Goal: Information Seeking & Learning: Learn about a topic

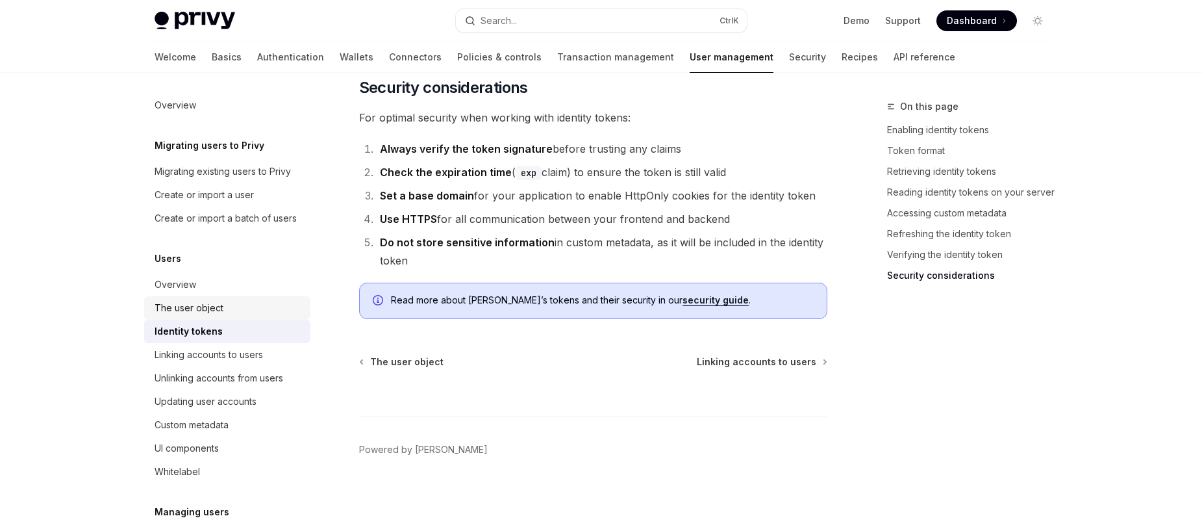
click at [199, 316] on div "The user object" at bounding box center [189, 308] width 69 height 16
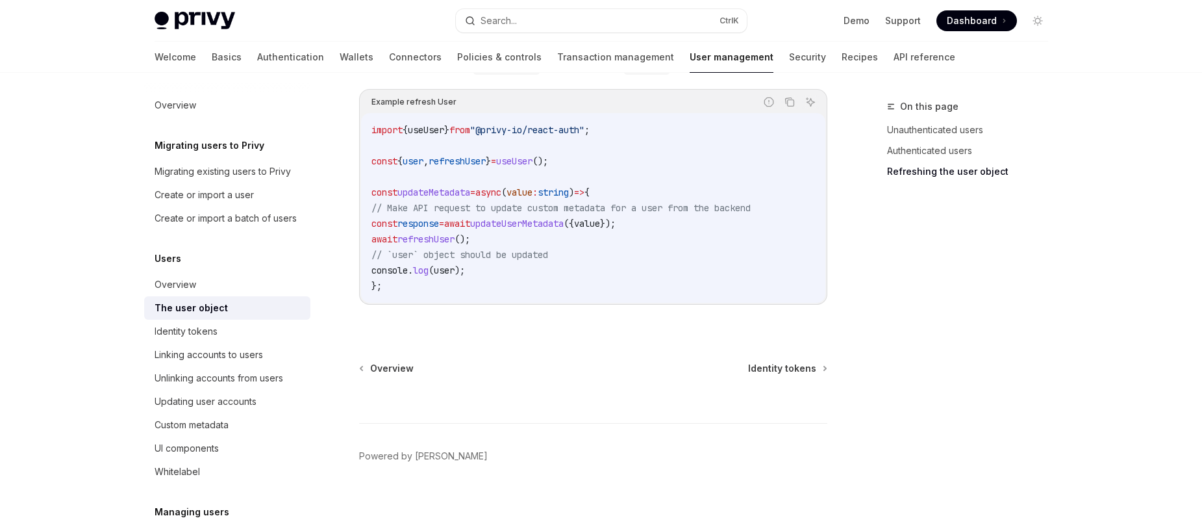
scroll to position [1828, 0]
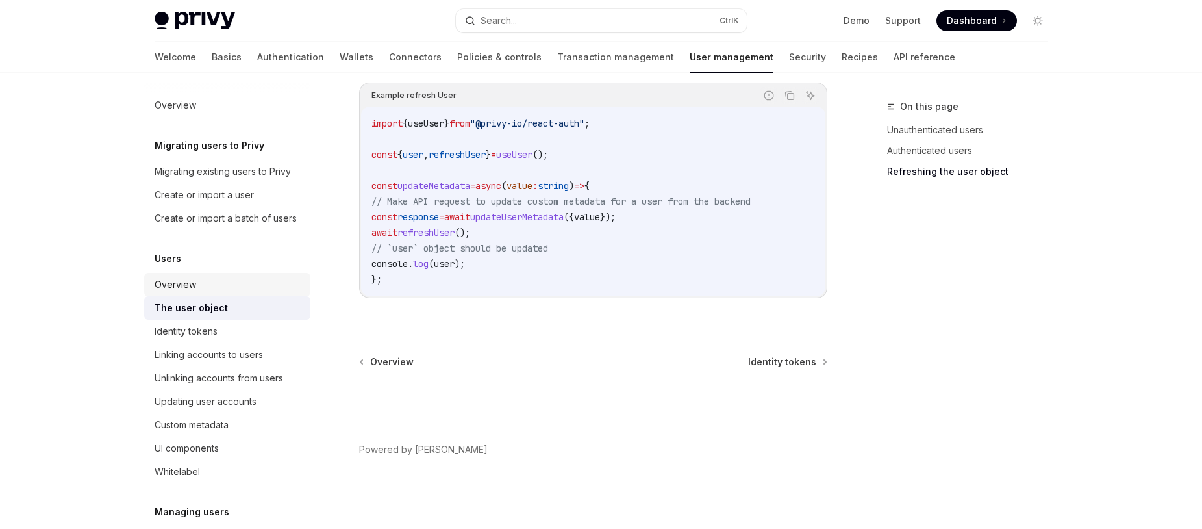
click at [236, 292] on div "Overview" at bounding box center [229, 285] width 148 height 16
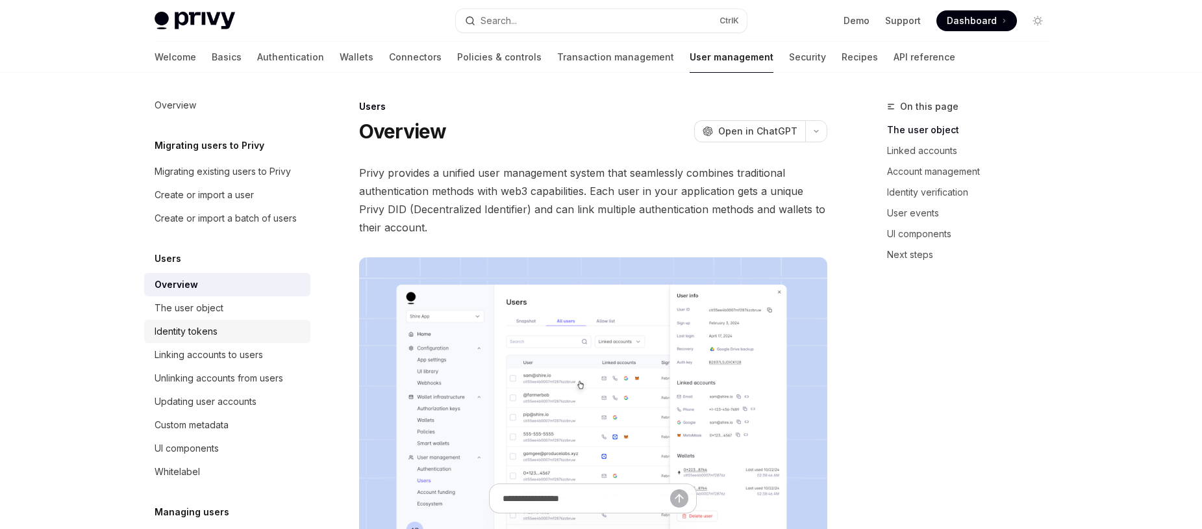
click at [215, 339] on div "Identity tokens" at bounding box center [186, 332] width 63 height 16
type textarea "*"
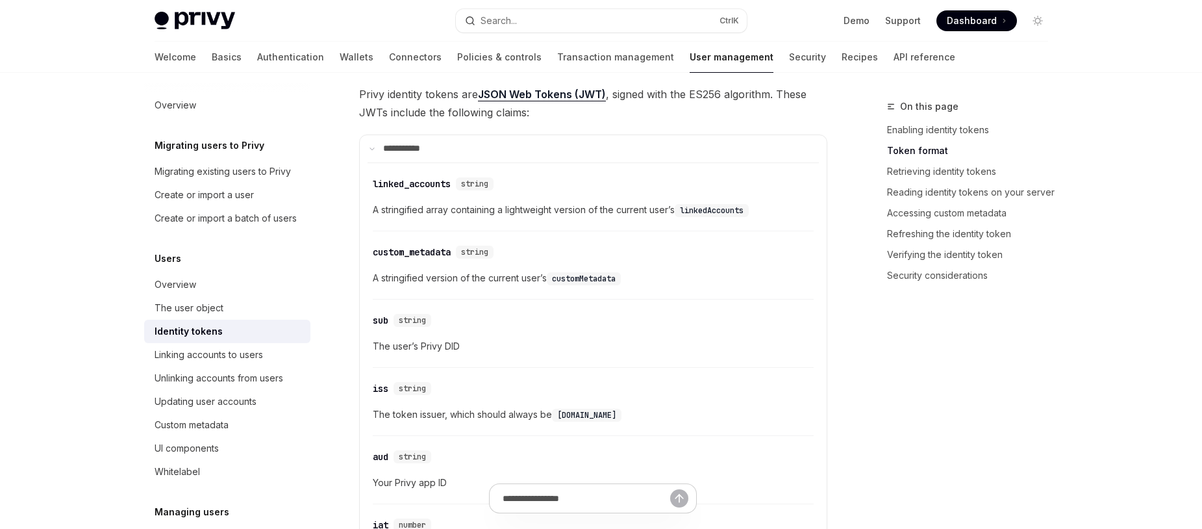
scroll to position [546, 0]
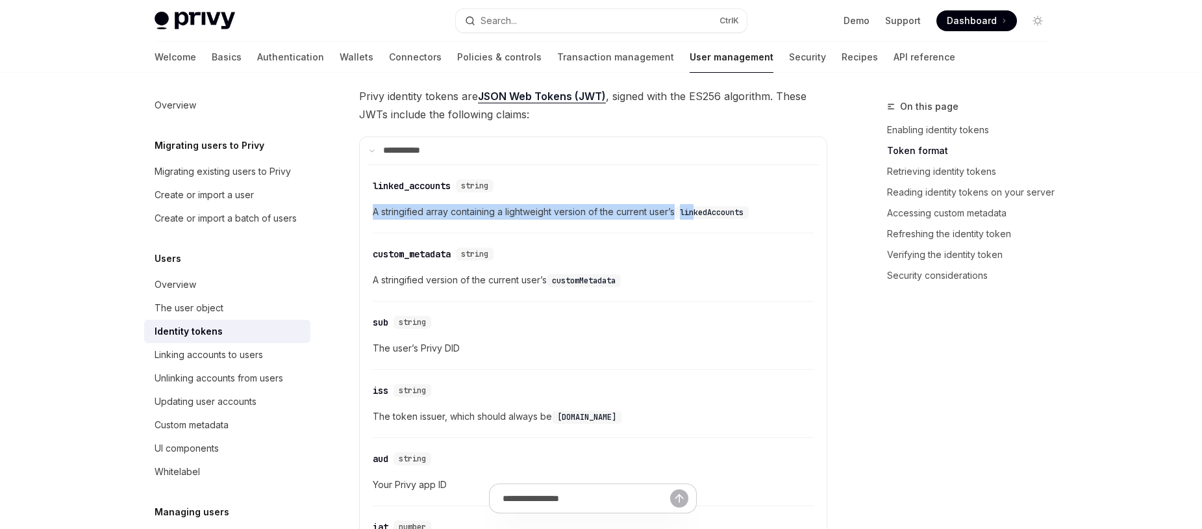
drag, startPoint x: 367, startPoint y: 213, endPoint x: 698, endPoint y: 216, distance: 331.3
click at [698, 216] on div "​ linked_accounts string A stringified array containing a lightweight version o…" at bounding box center [593, 403] width 451 height 478
click at [635, 302] on div "​ linked_accounts string A stringified array containing a lightweight version o…" at bounding box center [593, 403] width 451 height 478
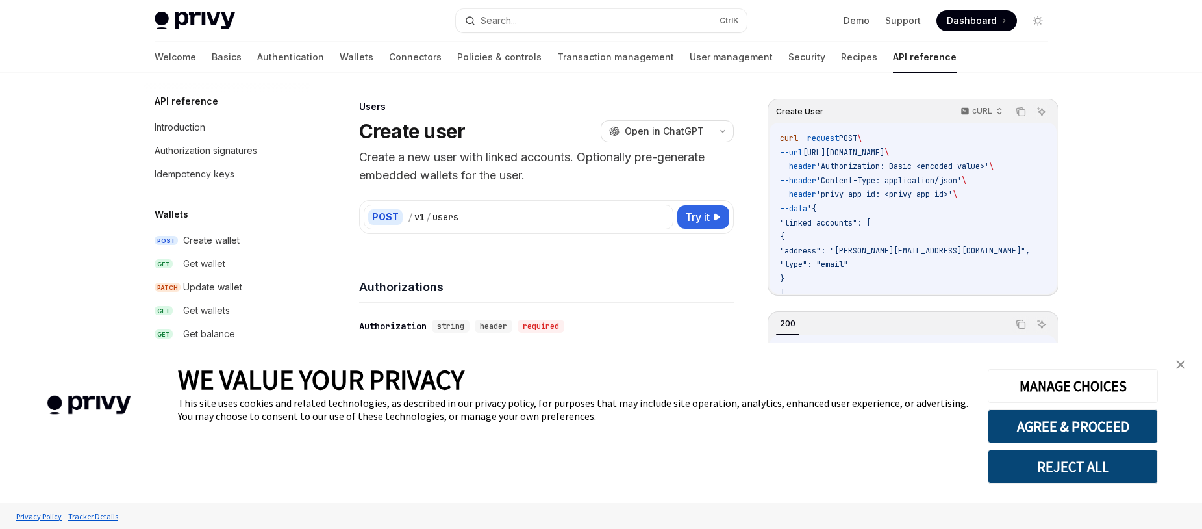
click at [257, 55] on link "Authentication" at bounding box center [290, 57] width 67 height 31
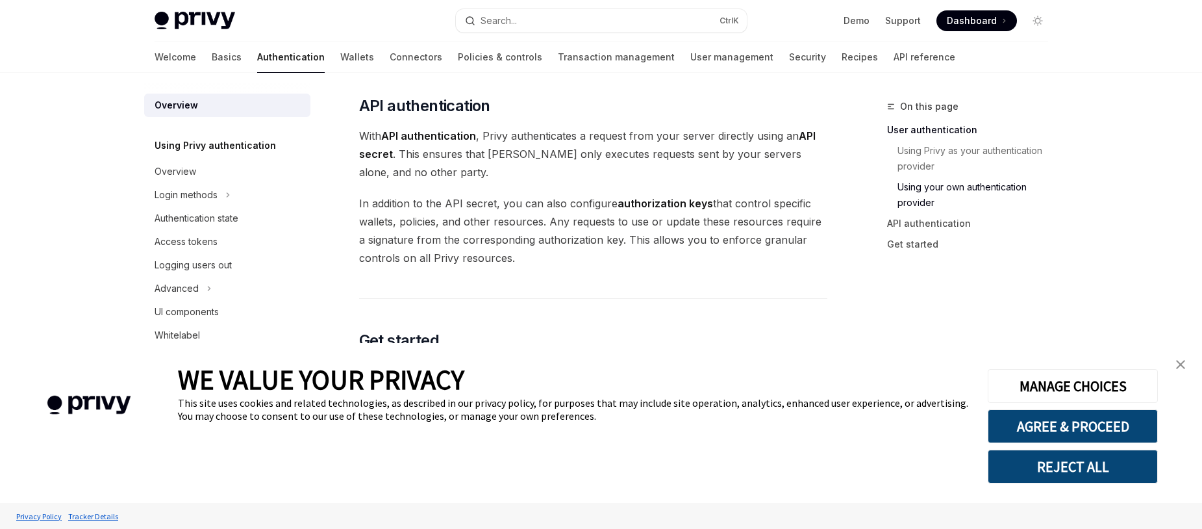
scroll to position [935, 0]
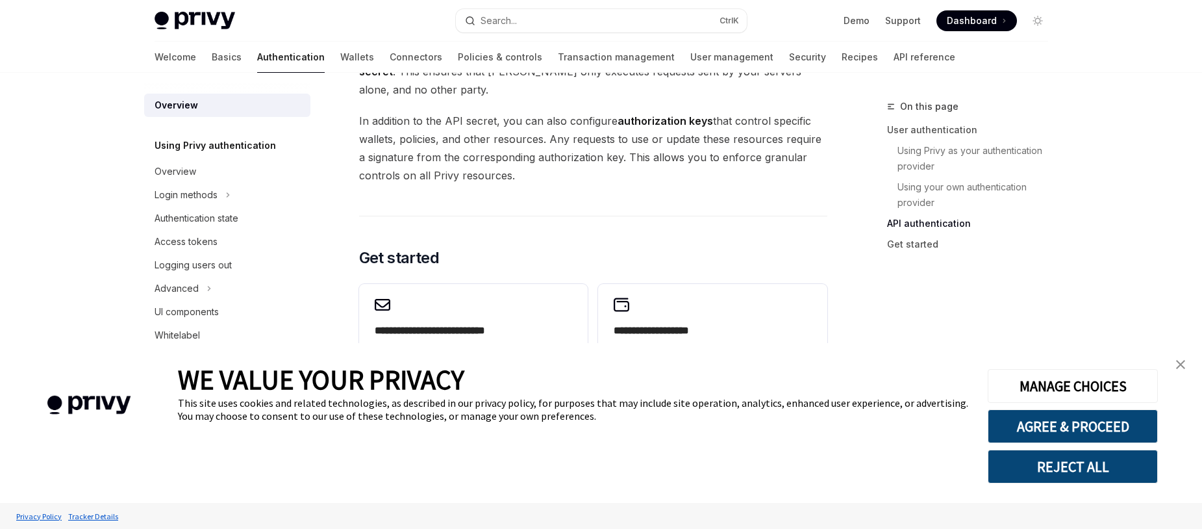
click at [1179, 374] on link "close banner" at bounding box center [1181, 364] width 26 height 26
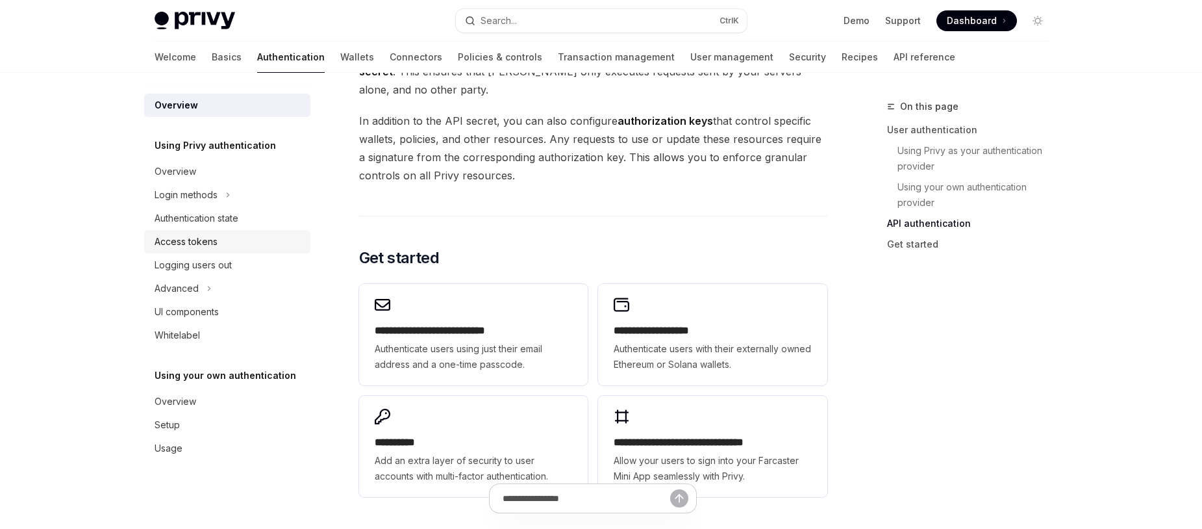
click at [229, 246] on div "Access tokens" at bounding box center [229, 242] width 148 height 16
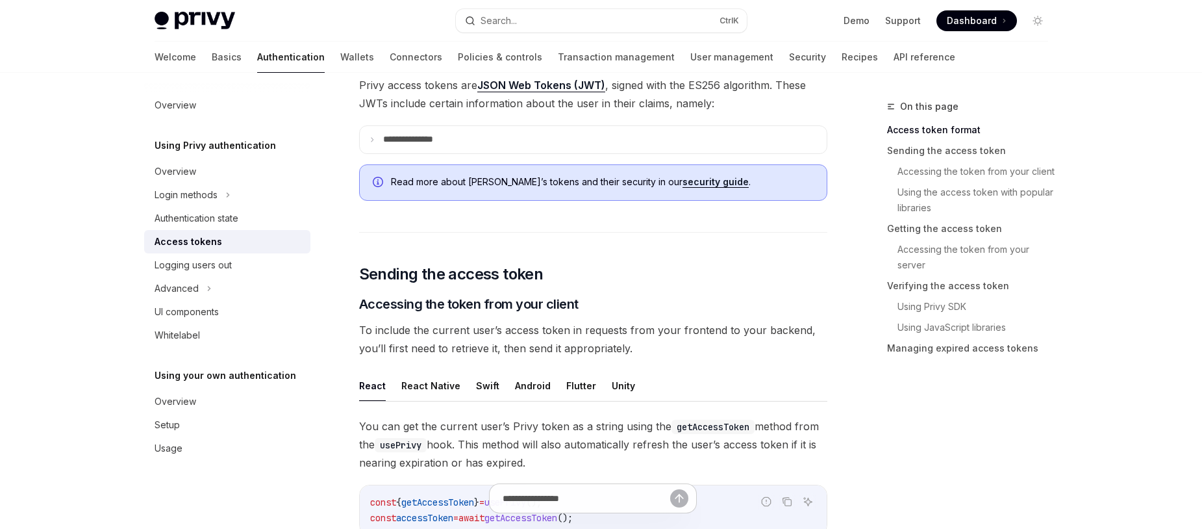
scroll to position [312, 0]
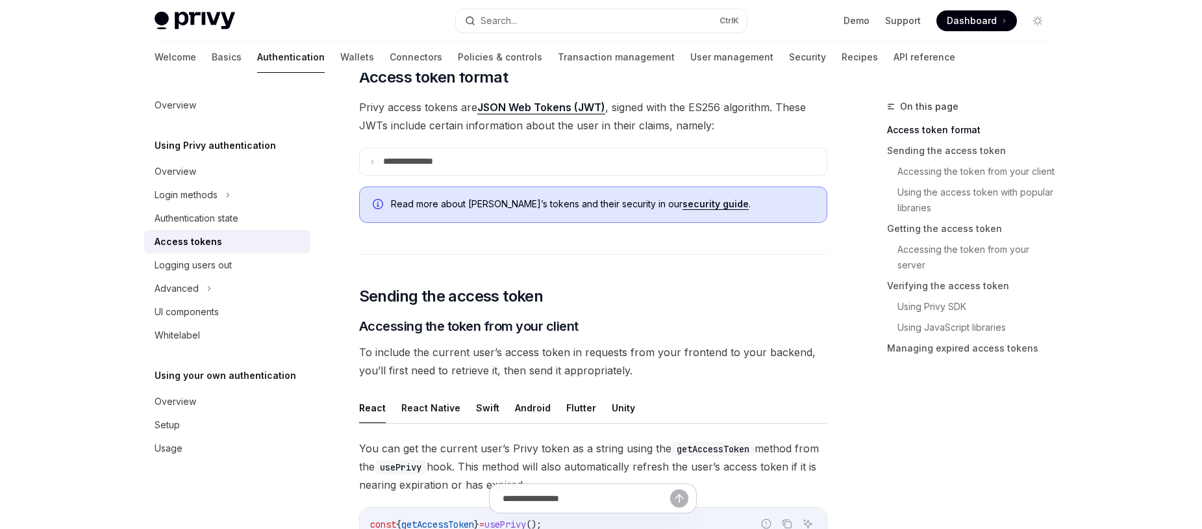
click at [526, 107] on link "JSON Web Tokens (JWT)" at bounding box center [541, 108] width 128 height 14
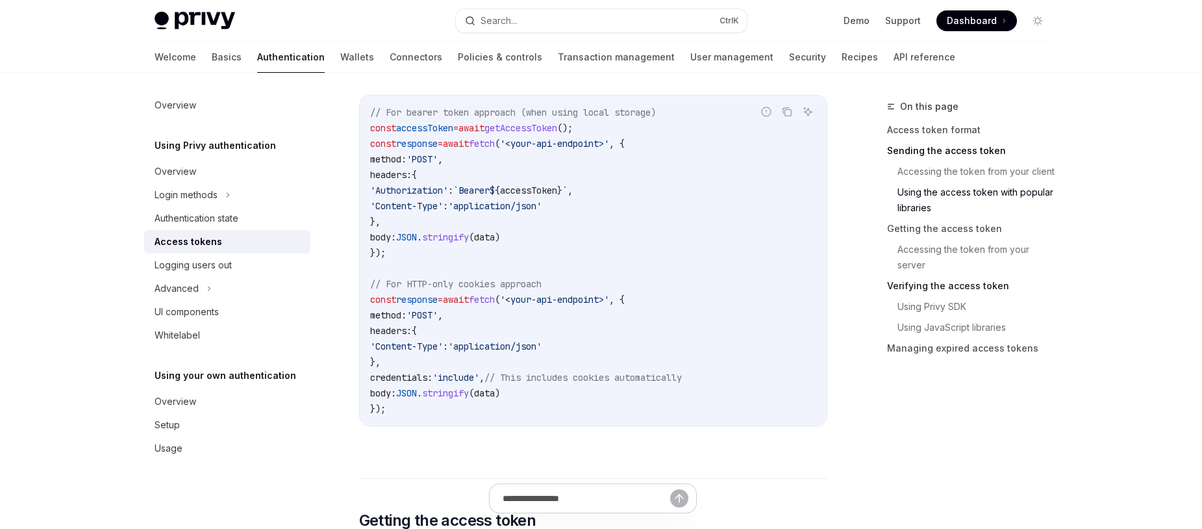
scroll to position [1247, 0]
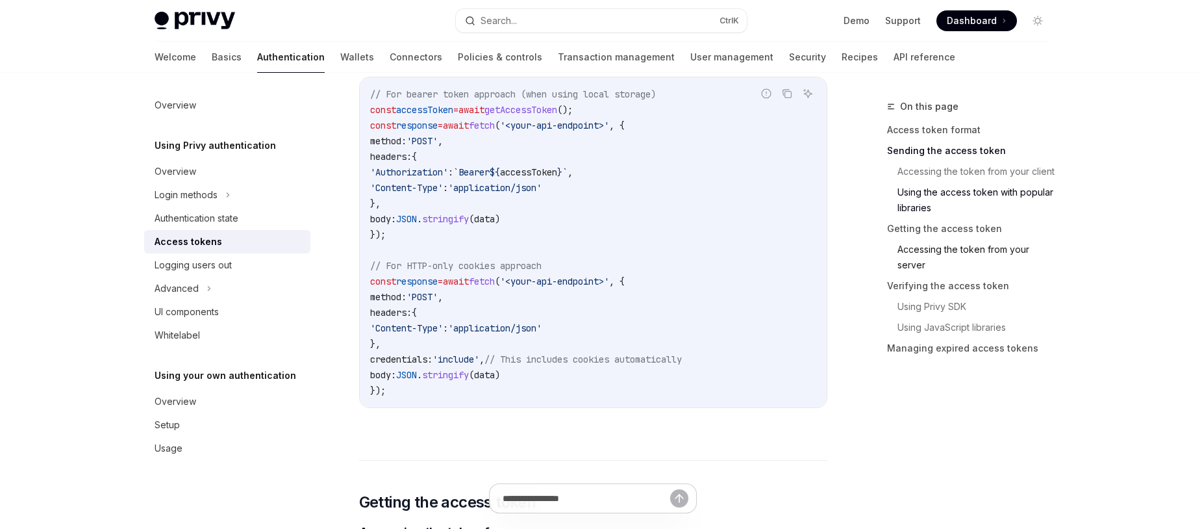
click at [919, 259] on link "Accessing the token from your server" at bounding box center [978, 257] width 161 height 36
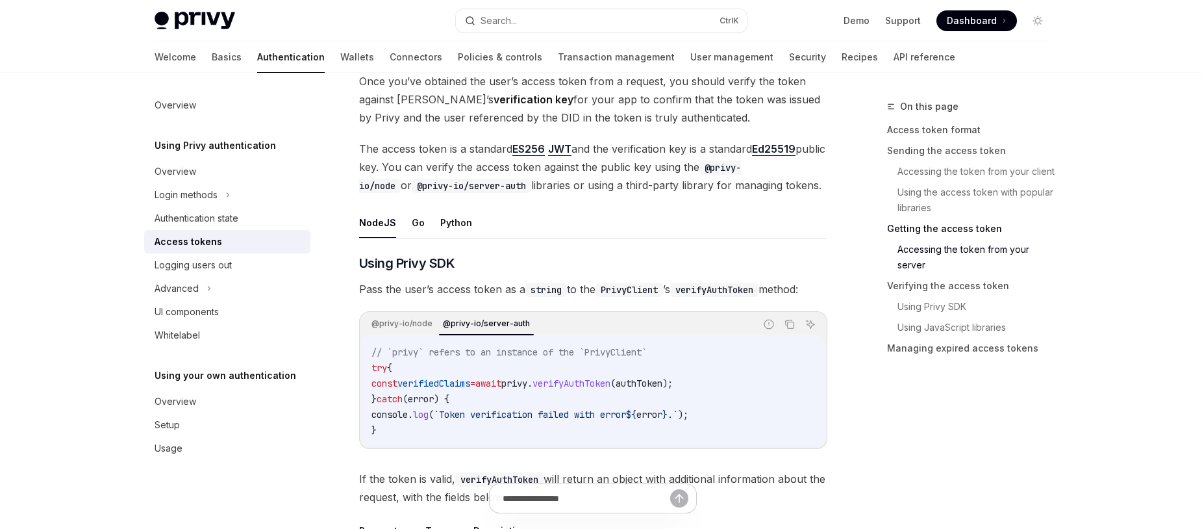
scroll to position [1905, 0]
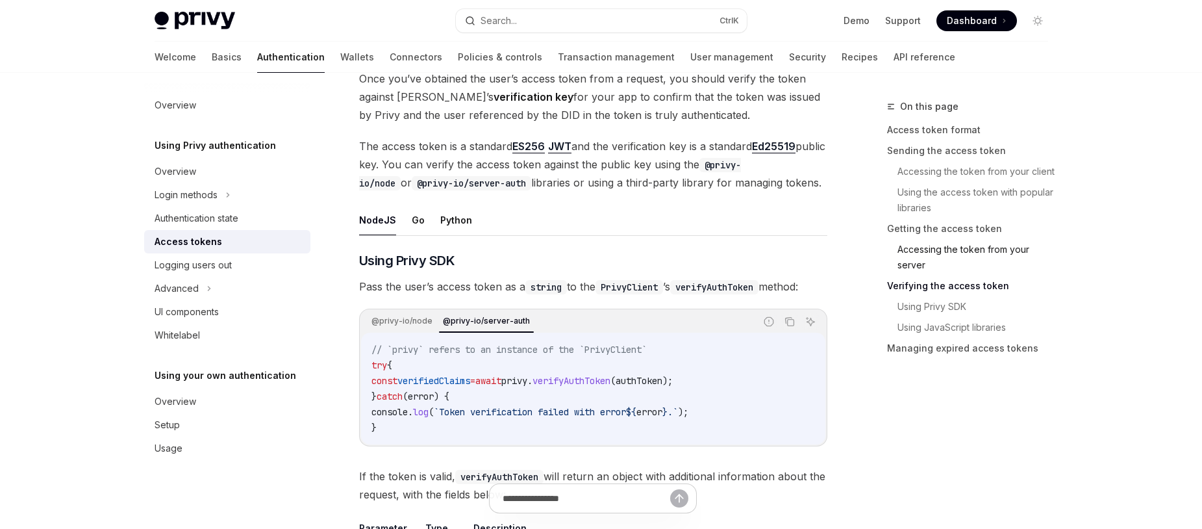
click at [906, 255] on link "Accessing the token from your server" at bounding box center [978, 257] width 161 height 36
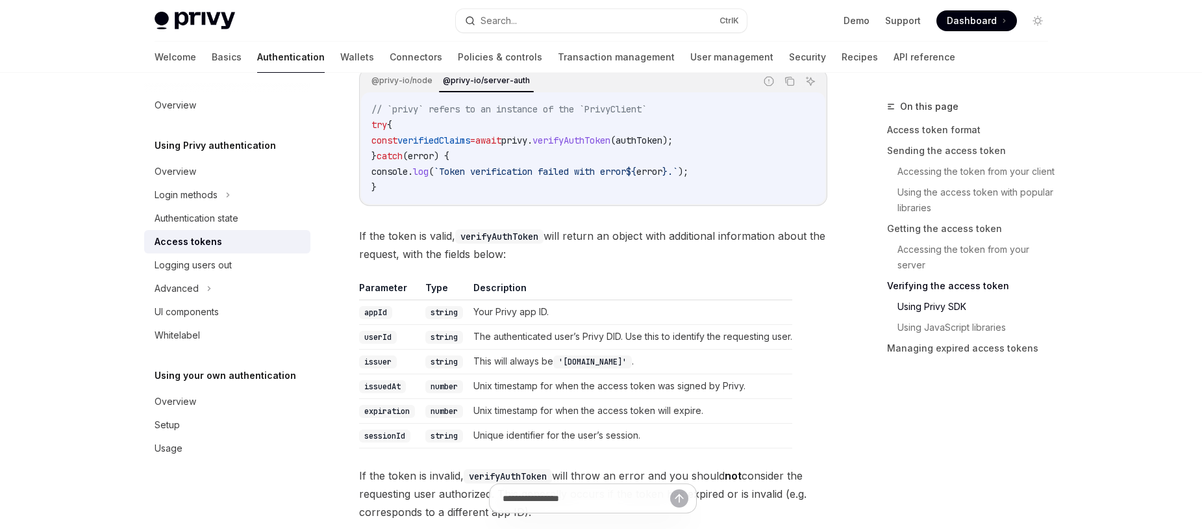
scroll to position [2295, 0]
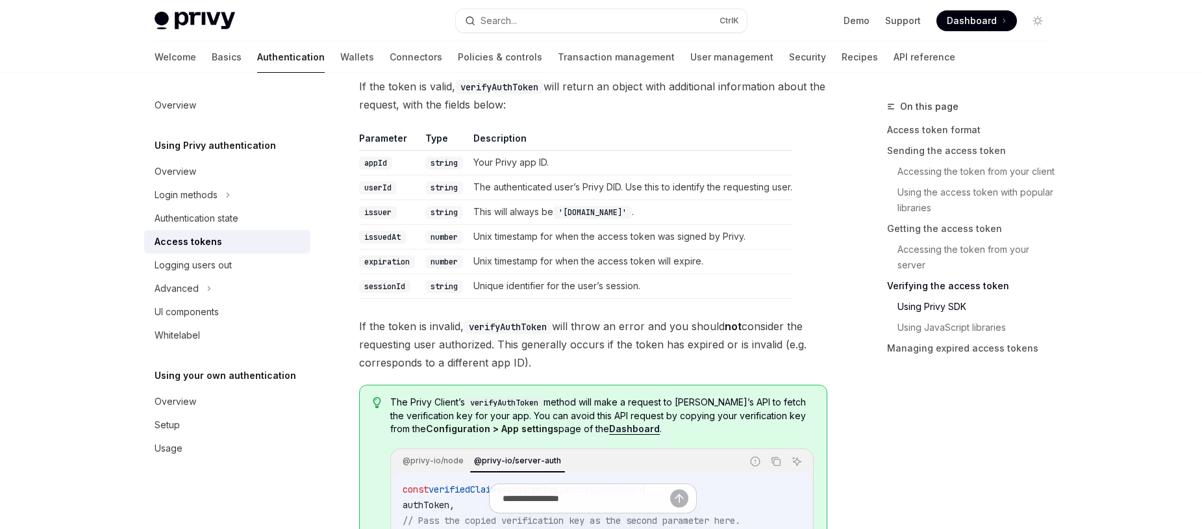
click at [381, 165] on code "appId" at bounding box center [375, 163] width 33 height 13
click at [451, 160] on code "string" at bounding box center [445, 163] width 38 height 13
click at [383, 188] on code "userId" at bounding box center [378, 187] width 38 height 13
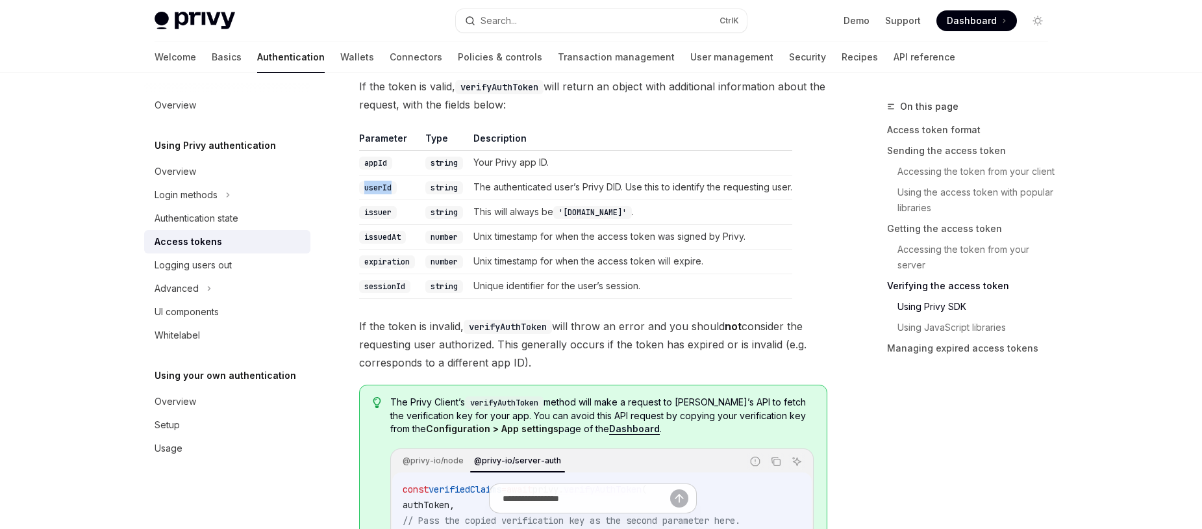
click at [383, 188] on code "userId" at bounding box center [378, 187] width 38 height 13
click at [470, 186] on td "The authenticated user’s Privy DID. Use this to identify the requesting user." at bounding box center [630, 187] width 324 height 25
click at [440, 186] on code "string" at bounding box center [445, 187] width 38 height 13
click at [373, 218] on td "issuer" at bounding box center [389, 211] width 61 height 25
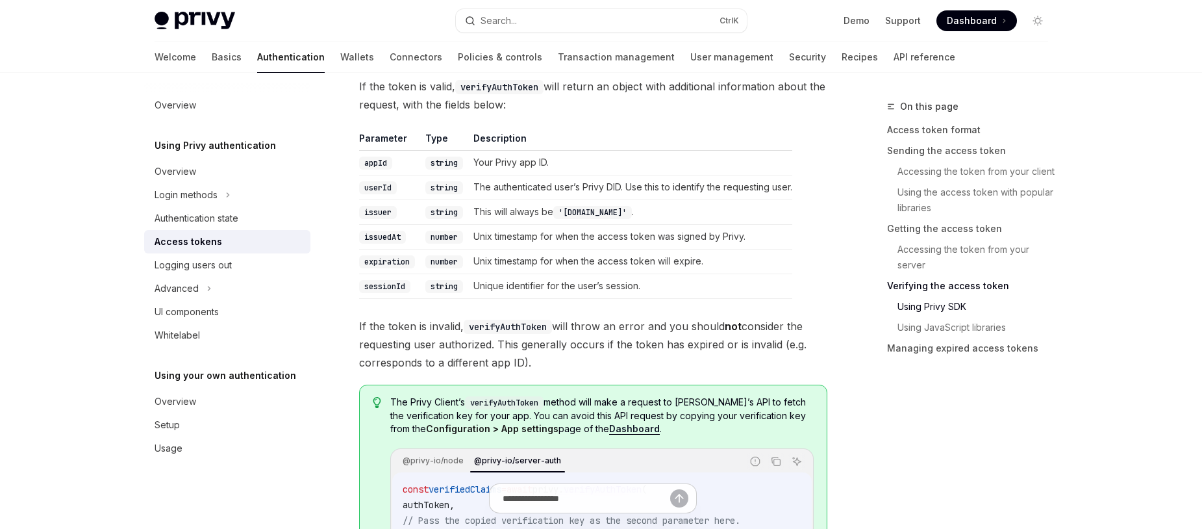
click at [373, 215] on code "issuer" at bounding box center [378, 212] width 38 height 13
drag, startPoint x: 373, startPoint y: 215, endPoint x: 387, endPoint y: 214, distance: 14.4
click at [374, 215] on code "issuer" at bounding box center [378, 212] width 38 height 13
click at [471, 211] on td "This will always be '[DOMAIN_NAME]' ." at bounding box center [630, 211] width 324 height 25
click at [438, 217] on code "string" at bounding box center [445, 212] width 38 height 13
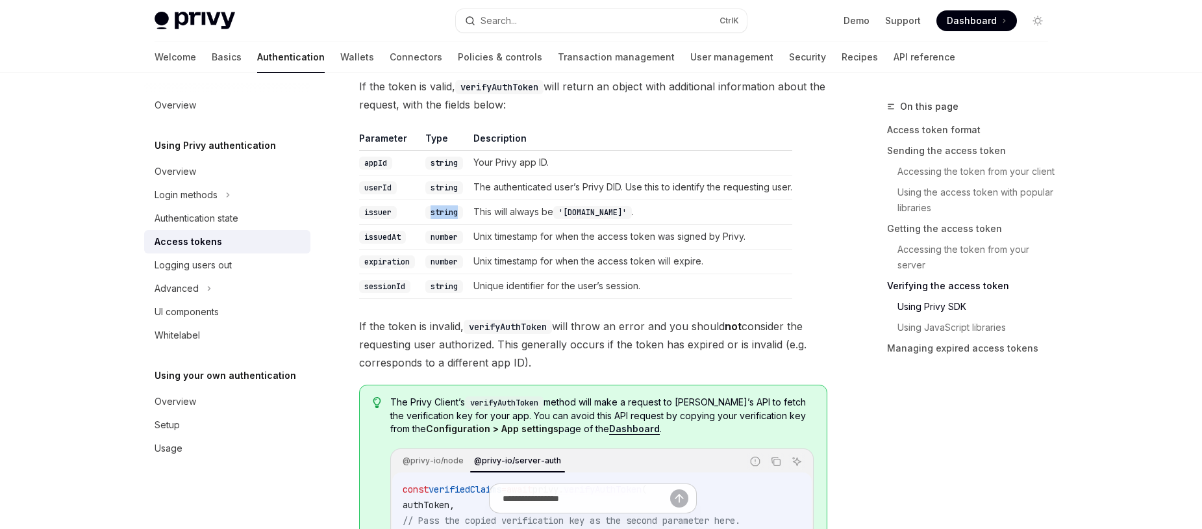
click at [438, 217] on code "string" at bounding box center [445, 212] width 38 height 13
click at [383, 244] on td "issuedAt" at bounding box center [389, 236] width 61 height 25
click at [385, 242] on code "issuedAt" at bounding box center [382, 237] width 47 height 13
click at [440, 238] on code "number" at bounding box center [445, 237] width 38 height 13
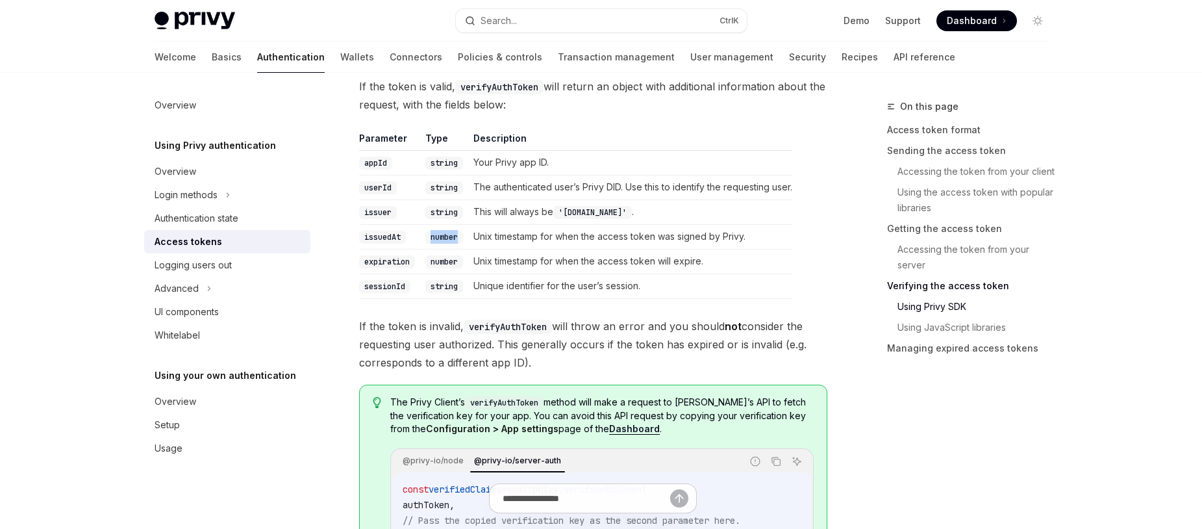
drag, startPoint x: 440, startPoint y: 238, endPoint x: 397, endPoint y: 255, distance: 46.7
click at [438, 238] on code "number" at bounding box center [445, 237] width 38 height 13
click at [392, 259] on code "expiration" at bounding box center [387, 261] width 56 height 13
drag, startPoint x: 392, startPoint y: 259, endPoint x: 404, endPoint y: 262, distance: 12.0
click at [396, 261] on code "expiration" at bounding box center [387, 261] width 56 height 13
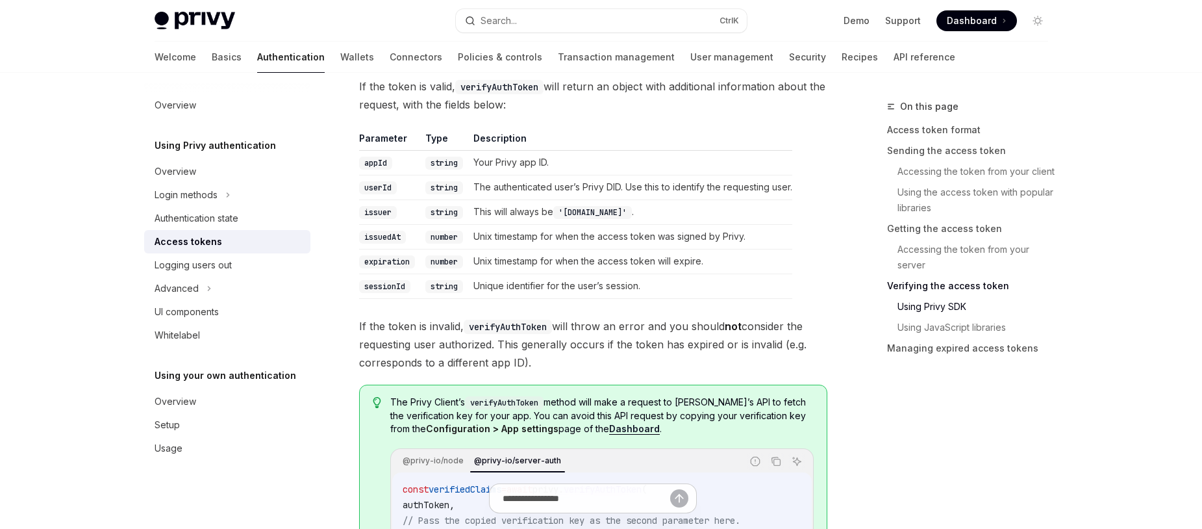
click at [433, 261] on code "number" at bounding box center [445, 261] width 38 height 13
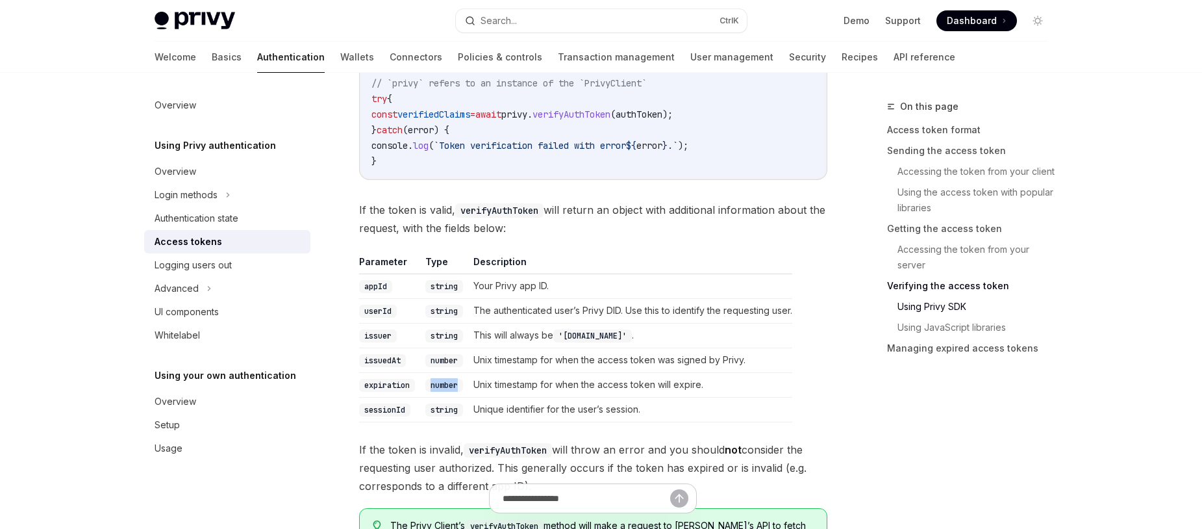
scroll to position [2139, 0]
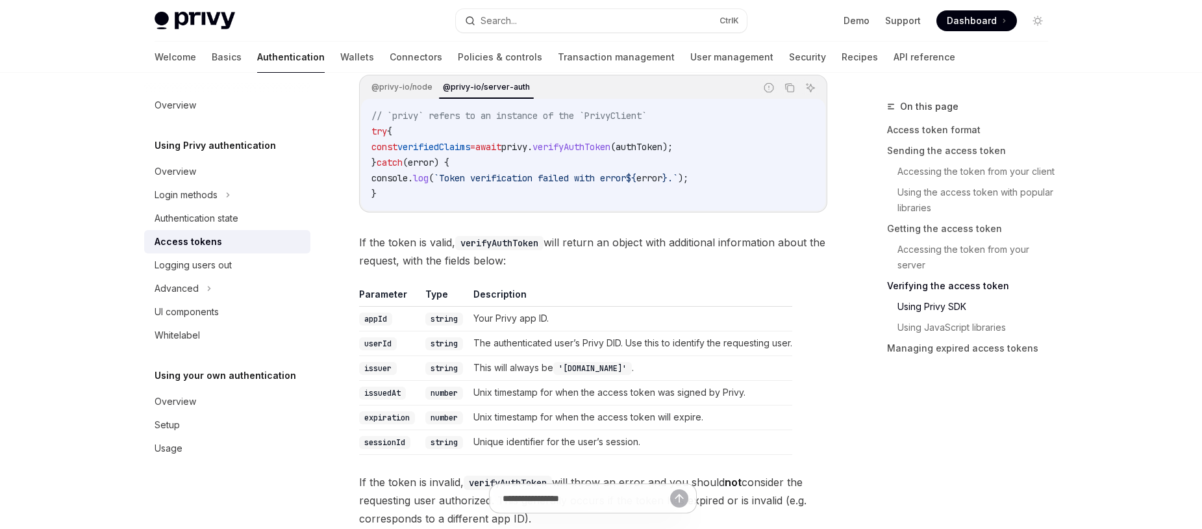
click at [605, 266] on span "If the token is valid, verifyAuthToken will return an object with additional in…" at bounding box center [593, 251] width 468 height 36
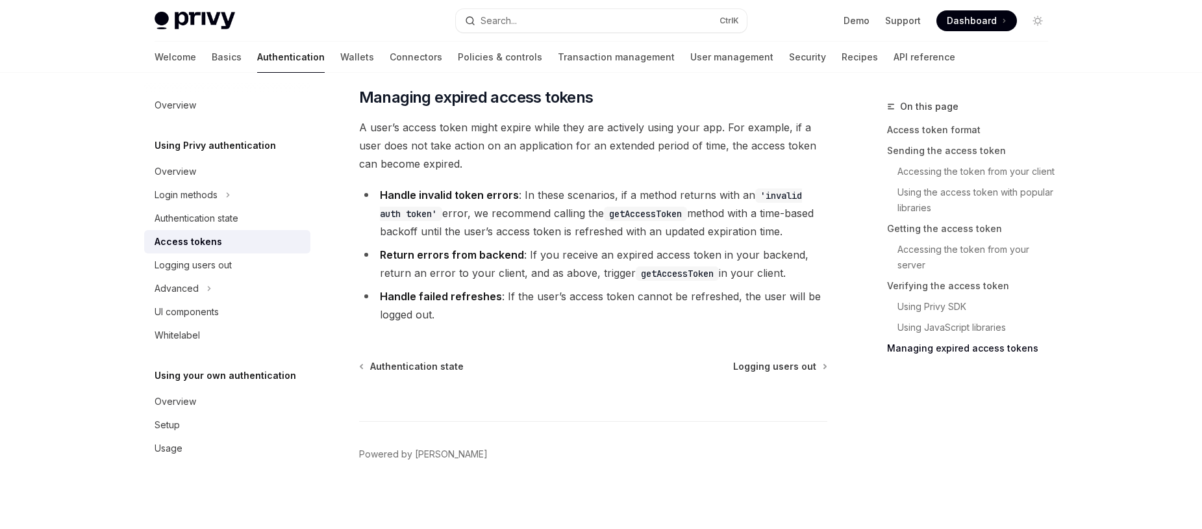
scroll to position [3497, 0]
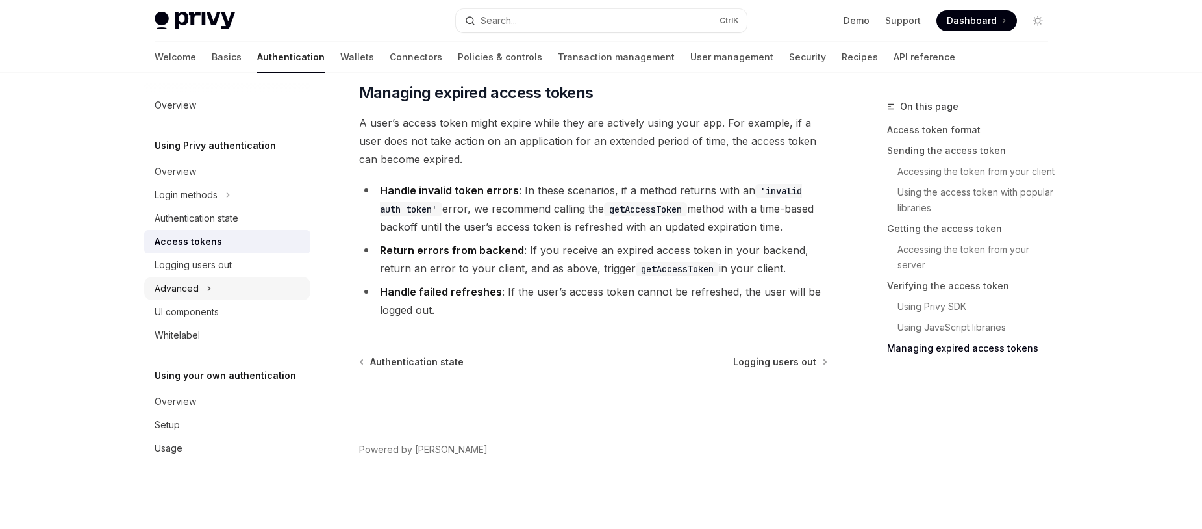
click at [179, 288] on div "Advanced" at bounding box center [177, 289] width 44 height 16
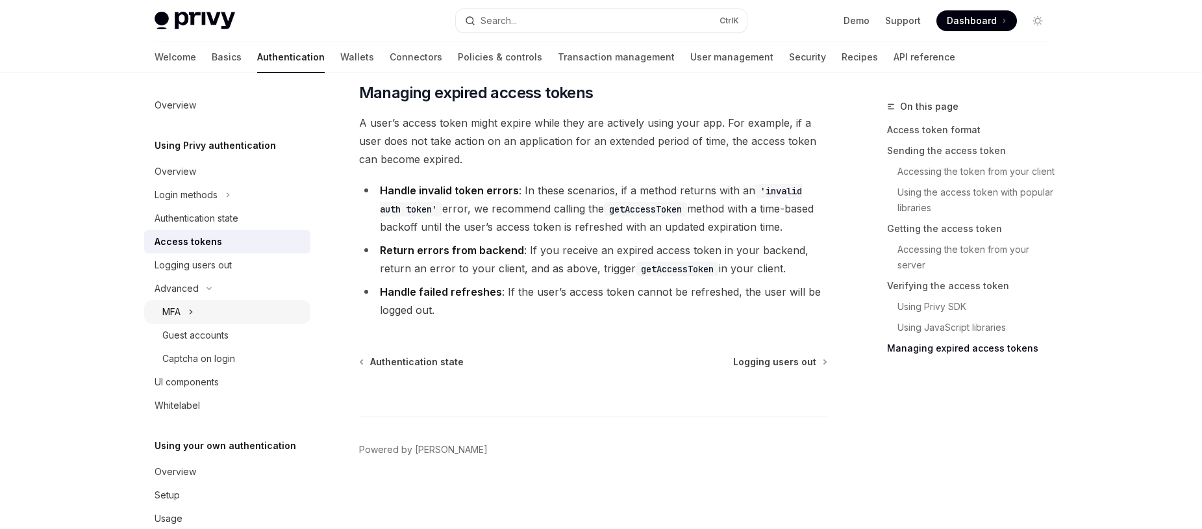
click at [242, 310] on div "MFA" at bounding box center [227, 311] width 166 height 23
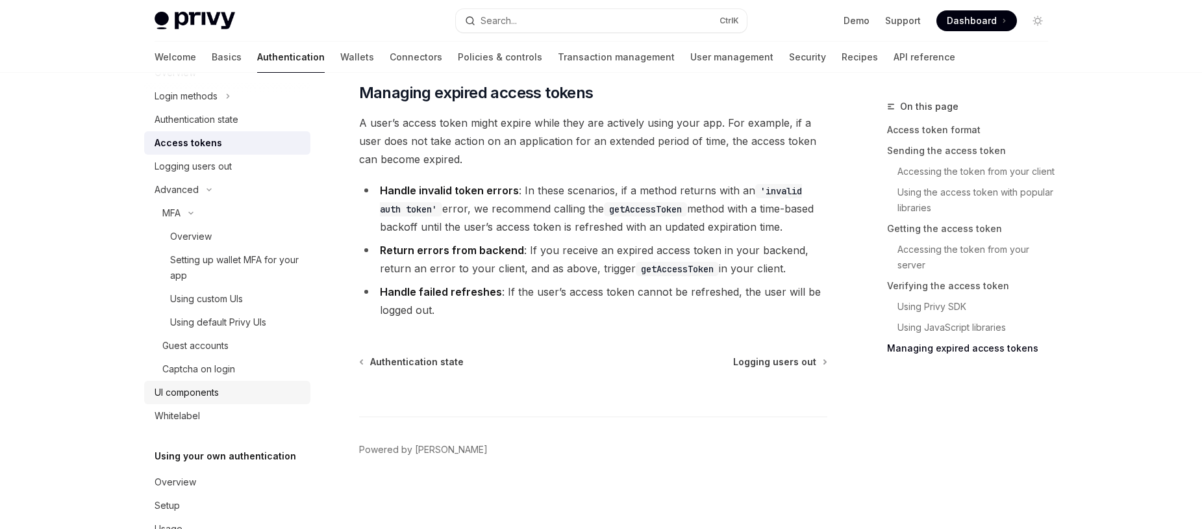
scroll to position [58, 0]
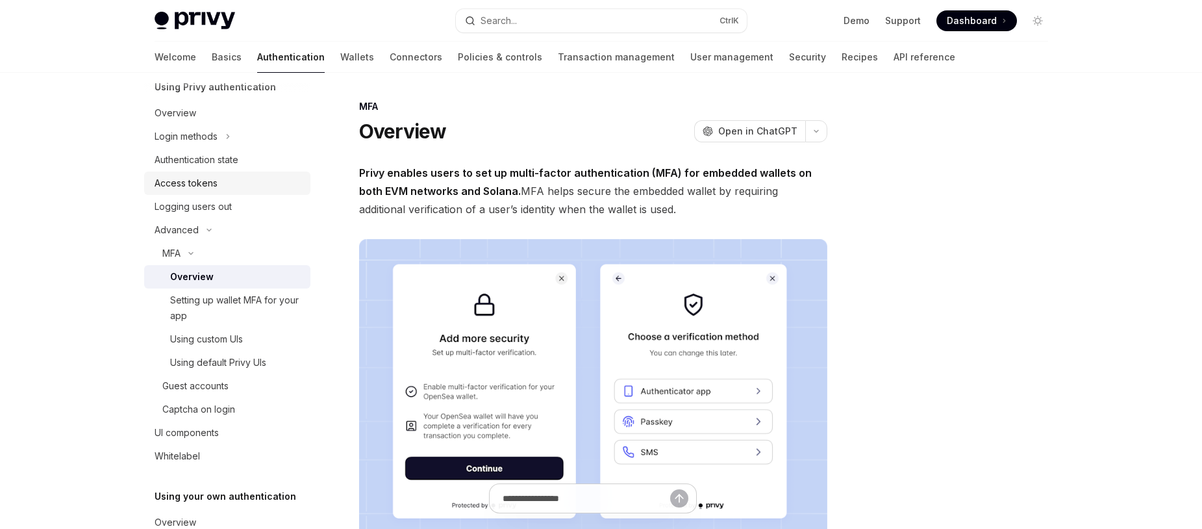
click at [221, 186] on div "Access tokens" at bounding box center [229, 183] width 148 height 16
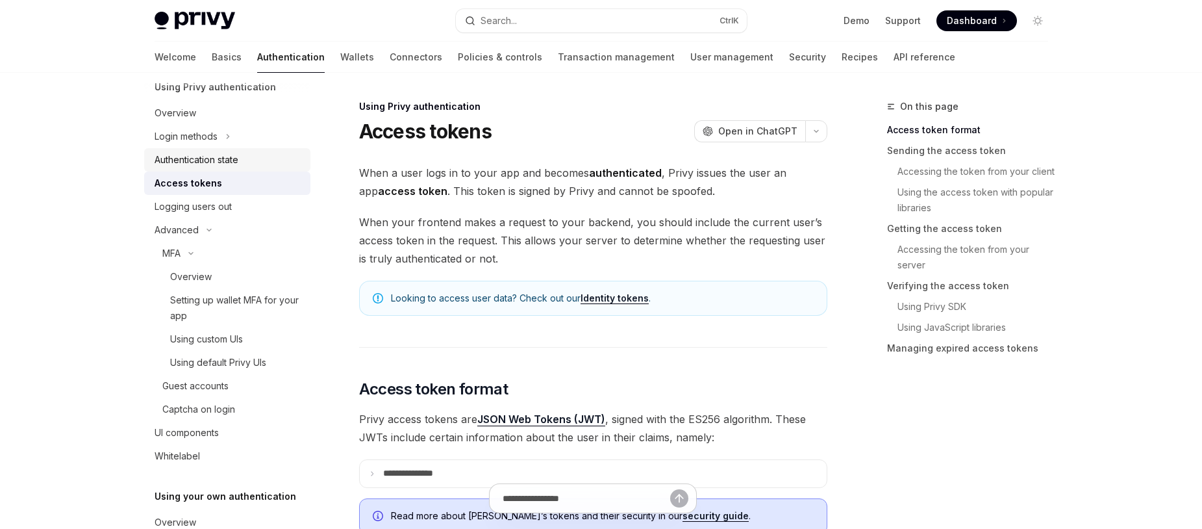
type textarea "*"
